Goal: Check status: Check status

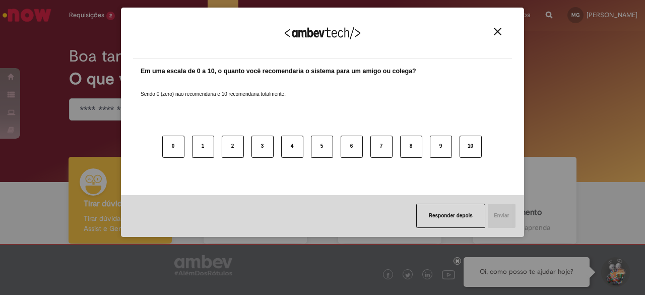
click at [507, 25] on div "Agradecemos seu feedback!" at bounding box center [322, 39] width 379 height 39
click at [496, 30] on img "Close" at bounding box center [498, 32] width 8 height 8
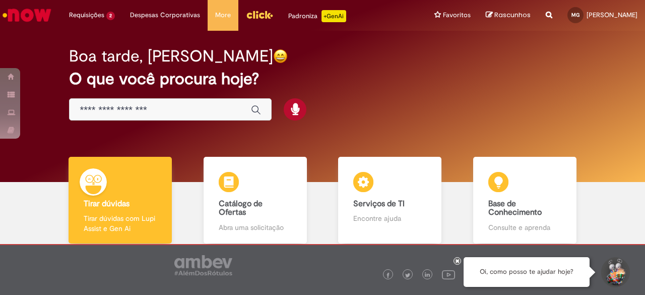
click at [189, 104] on input "Basta digitar aqui" at bounding box center [160, 110] width 161 height 12
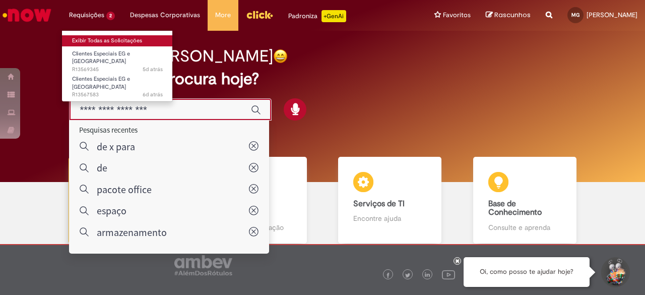
click at [89, 39] on link "Exibir Todas as Solicitações" at bounding box center [117, 40] width 111 height 11
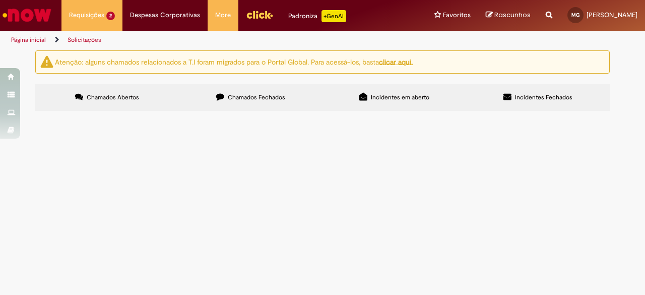
click at [268, 99] on span "Chamados Fechados" at bounding box center [256, 97] width 57 height 8
click at [0, 0] on td "Bom dia! Criação de loja de cliente AS de uma rede já existente" at bounding box center [0, 0] width 0 height 0
click at [0, 0] on span "Bom dia! Criação de loja de cliente AS de uma rede já existente" at bounding box center [0, 0] width 0 height 0
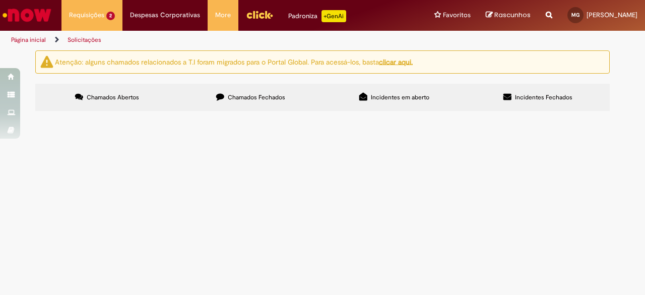
click at [0, 0] on td "Boa tarde! Sou a supervisora do Prezunic, segue em anexo De X Para para concili…" at bounding box center [0, 0] width 0 height 0
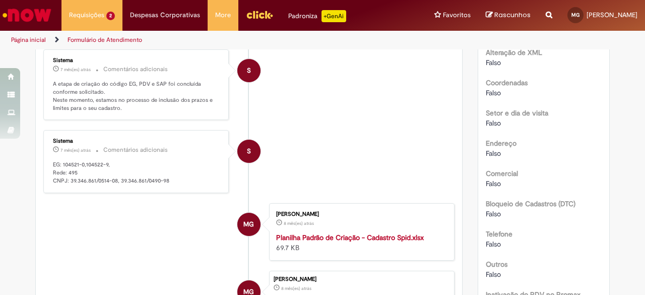
scroll to position [774, 0]
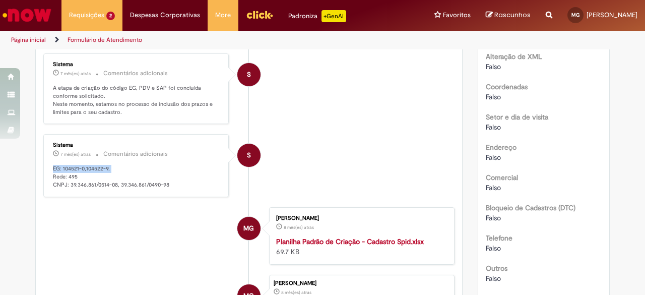
drag, startPoint x: 48, startPoint y: 175, endPoint x: 116, endPoint y: 178, distance: 67.6
click at [116, 178] on p "EG: 104521-0,104522-9, Rede: 495 CNPJ: 39.346.861/0514-08, 39.346.861/0490-98" at bounding box center [137, 177] width 168 height 24
copy p "EG: 104521-0,104522-9,"
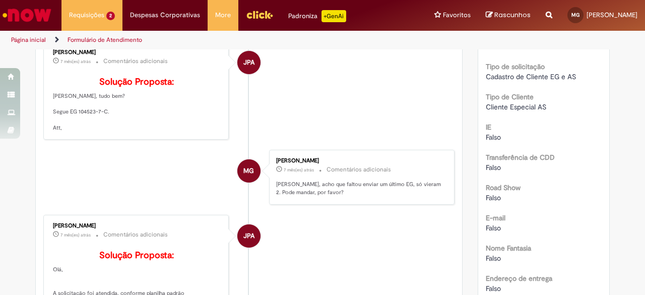
scroll to position [166, 0]
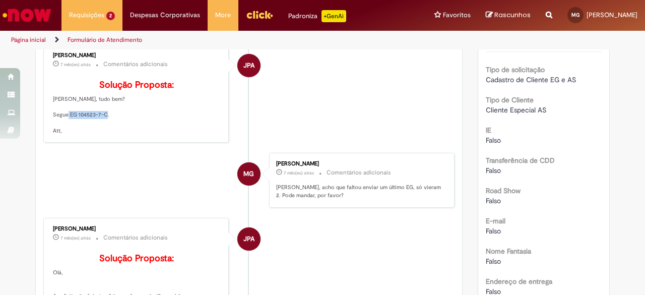
drag, startPoint x: 66, startPoint y: 126, endPoint x: 126, endPoint y: 131, distance: 60.6
click at [126, 131] on p "Solução Proposta: [PERSON_NAME], tudo bem? Segue EG 104523-7-C. Att," at bounding box center [137, 107] width 168 height 54
copy p "EG 104523-7-C."
